Goal: Check status: Check status

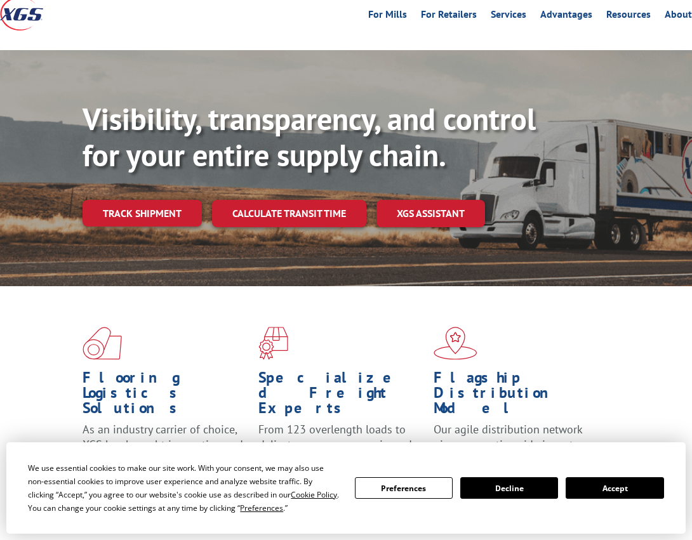
scroll to position [77, 0]
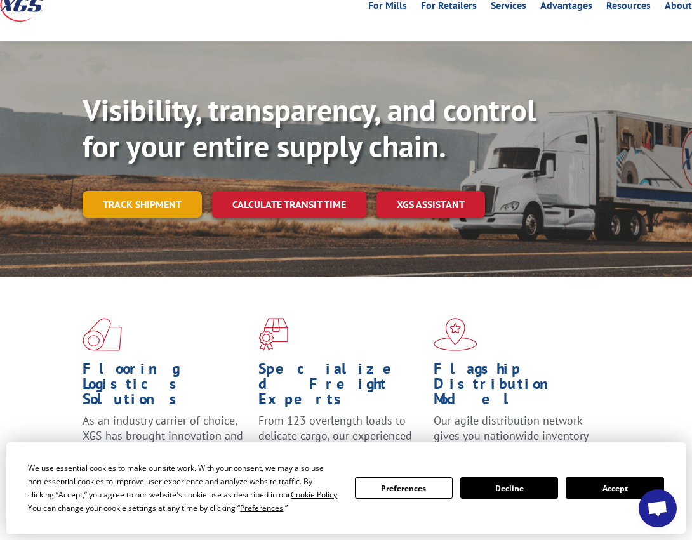
click at [155, 206] on link "Track shipment" at bounding box center [141, 204] width 119 height 27
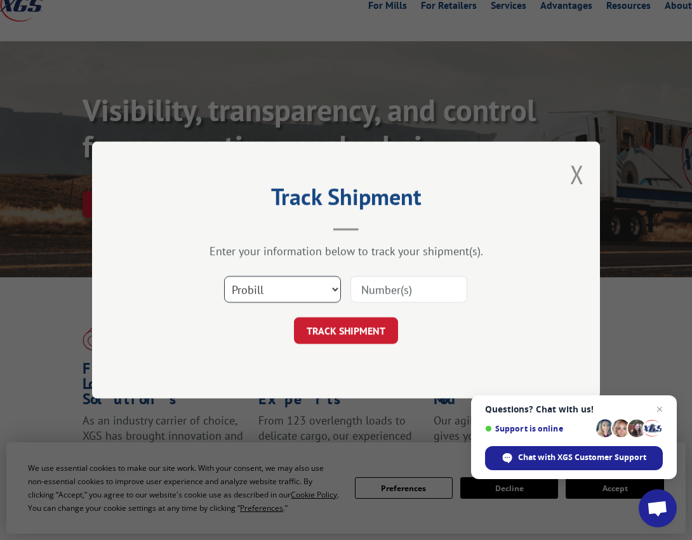
click at [294, 295] on select "Select category... Probill BOL PO" at bounding box center [282, 289] width 117 height 27
click at [382, 281] on input at bounding box center [408, 289] width 117 height 27
paste input "17409158"
type input "17409158"
click at [367, 332] on button "TRACK SHIPMENT" at bounding box center [346, 330] width 104 height 27
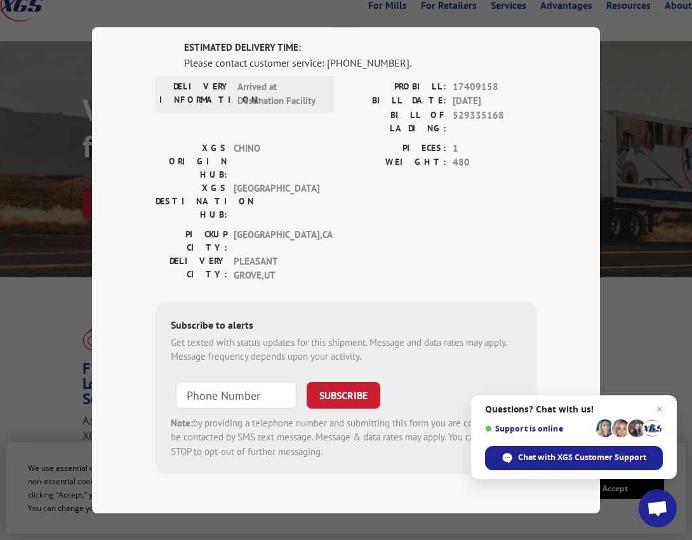
scroll to position [0, 0]
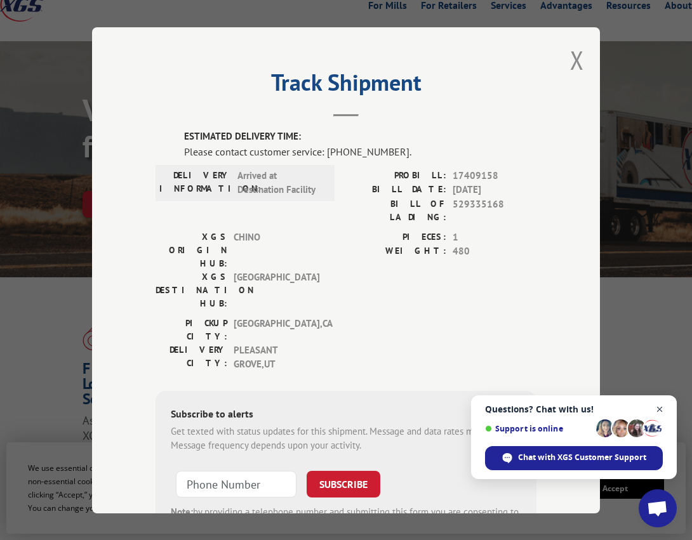
click at [661, 407] on span "Close chat" at bounding box center [660, 410] width 16 height 16
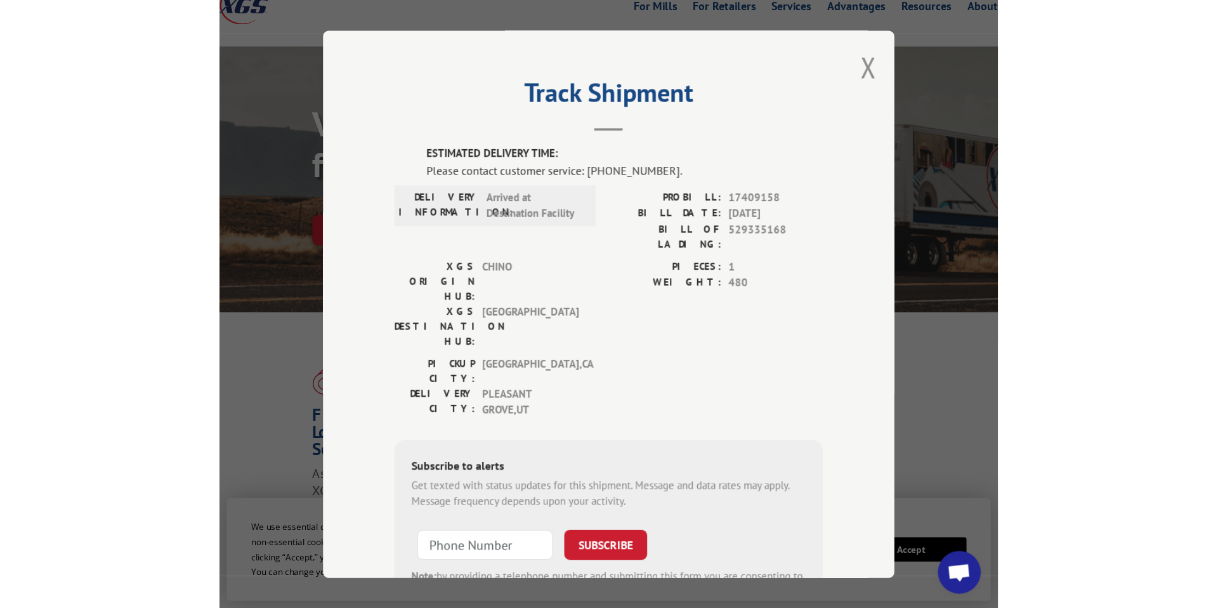
scroll to position [49, 0]
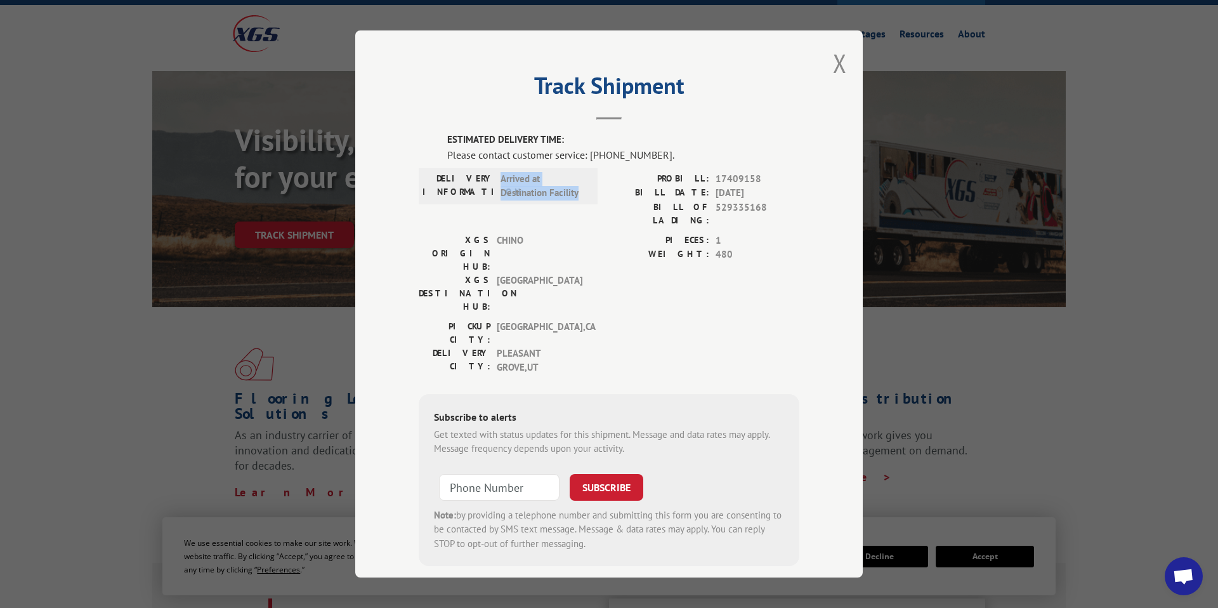
drag, startPoint x: 499, startPoint y: 177, endPoint x: 591, endPoint y: 193, distance: 93.4
click at [593, 196] on div "DELIVERY INFORMATION: Arrived at Destination Facility" at bounding box center [508, 185] width 171 height 29
drag, startPoint x: 442, startPoint y: 133, endPoint x: 685, endPoint y: 159, distance: 245.1
click at [685, 159] on div "ESTIMATED DELIVERY TIME: Please contact customer service: [PHONE_NUMBER]. DELIV…" at bounding box center [609, 349] width 381 height 433
click at [670, 150] on div "Please contact customer service: [PHONE_NUMBER]." at bounding box center [623, 154] width 352 height 15
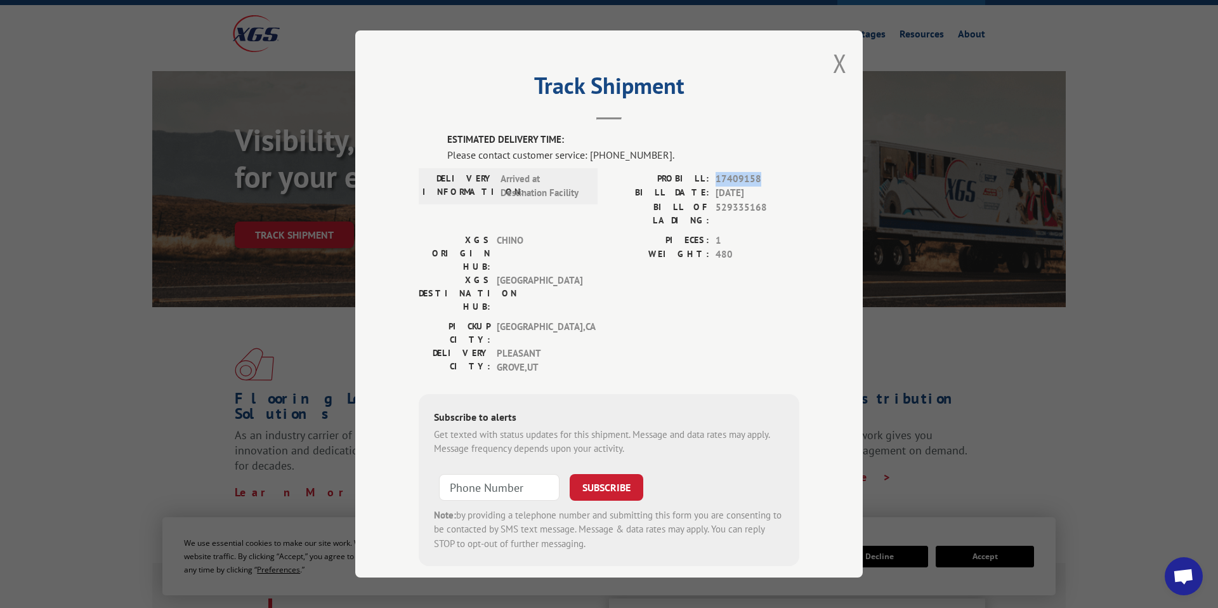
drag, startPoint x: 716, startPoint y: 178, endPoint x: 759, endPoint y: 179, distance: 43.2
click at [691, 179] on span "17409158" at bounding box center [758, 178] width 84 height 15
click at [691, 175] on span "17409158" at bounding box center [758, 178] width 84 height 15
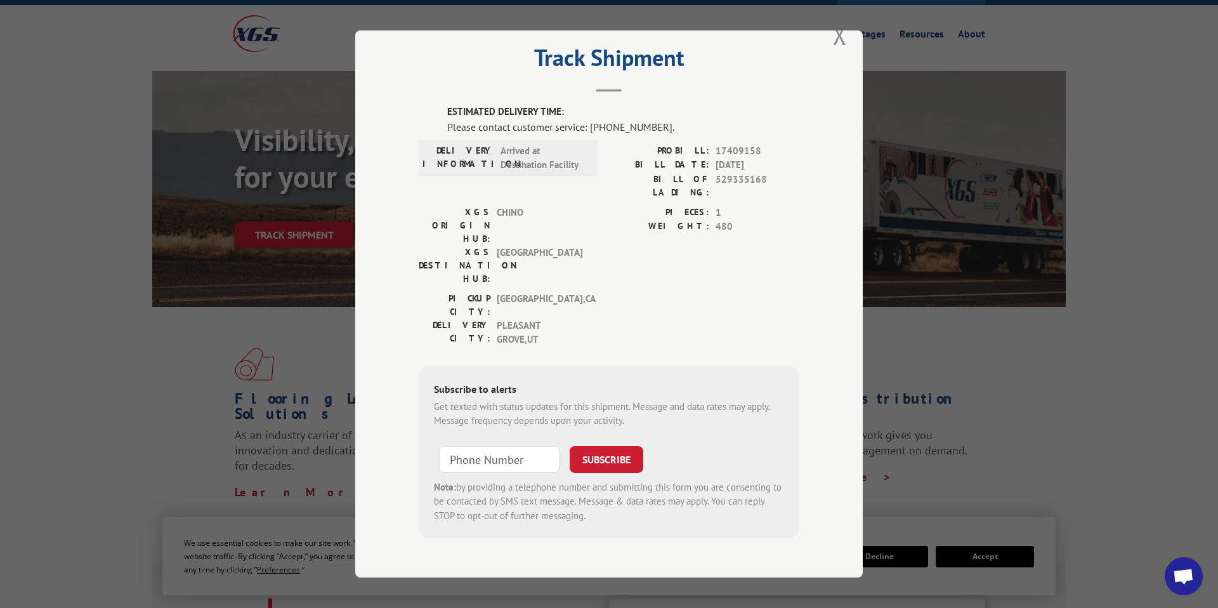
scroll to position [0, 0]
